Goal: Transaction & Acquisition: Purchase product/service

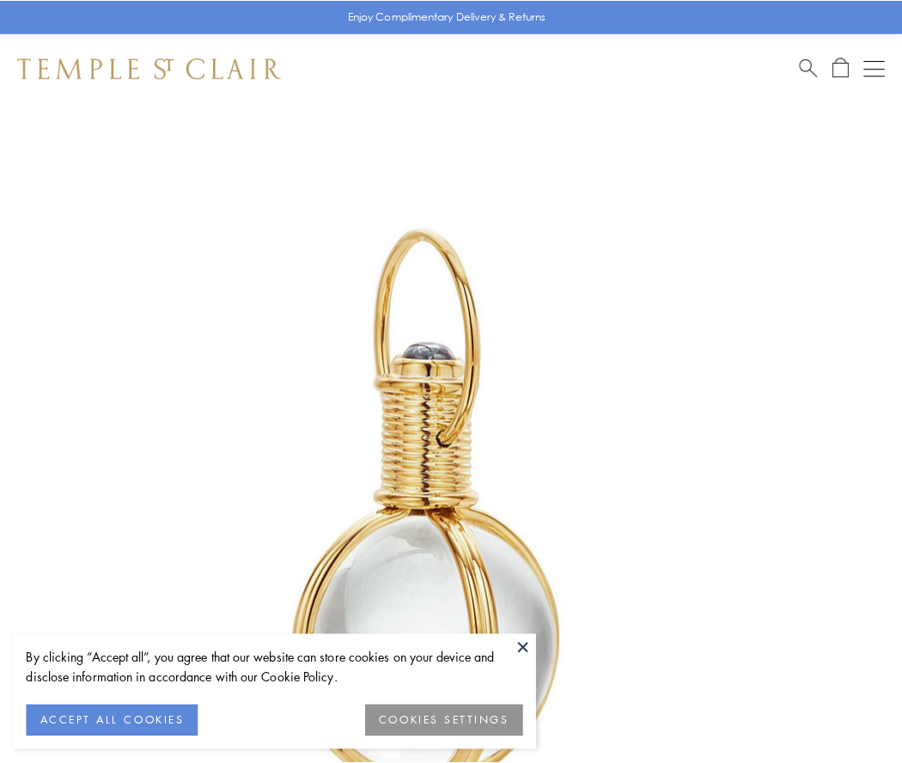
scroll to position [449, 0]
